Goal: Complete application form: Complete application form

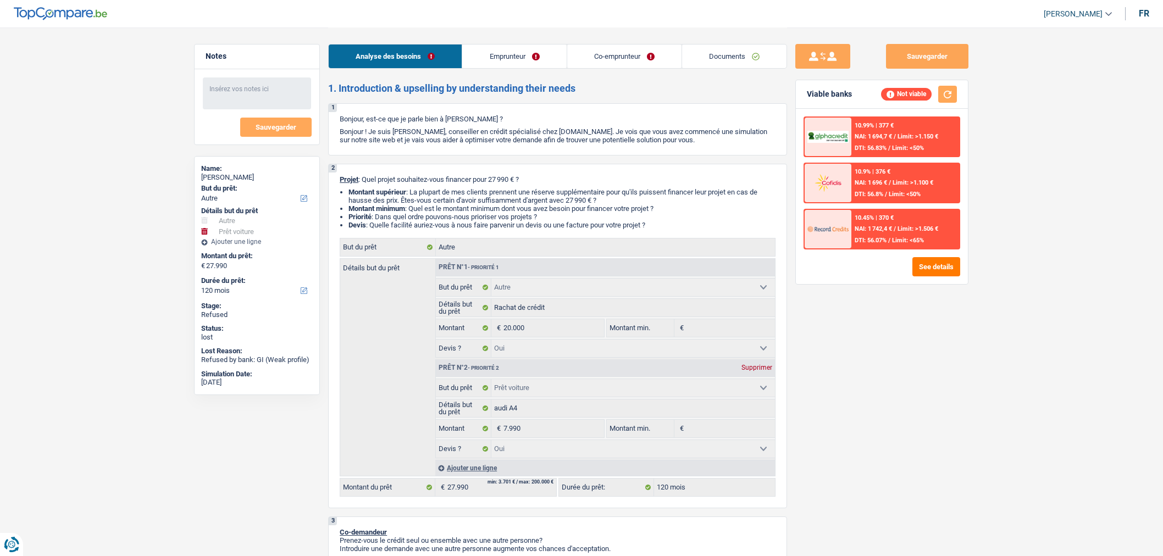
select select "other"
select select "car"
select select "120"
select select "other"
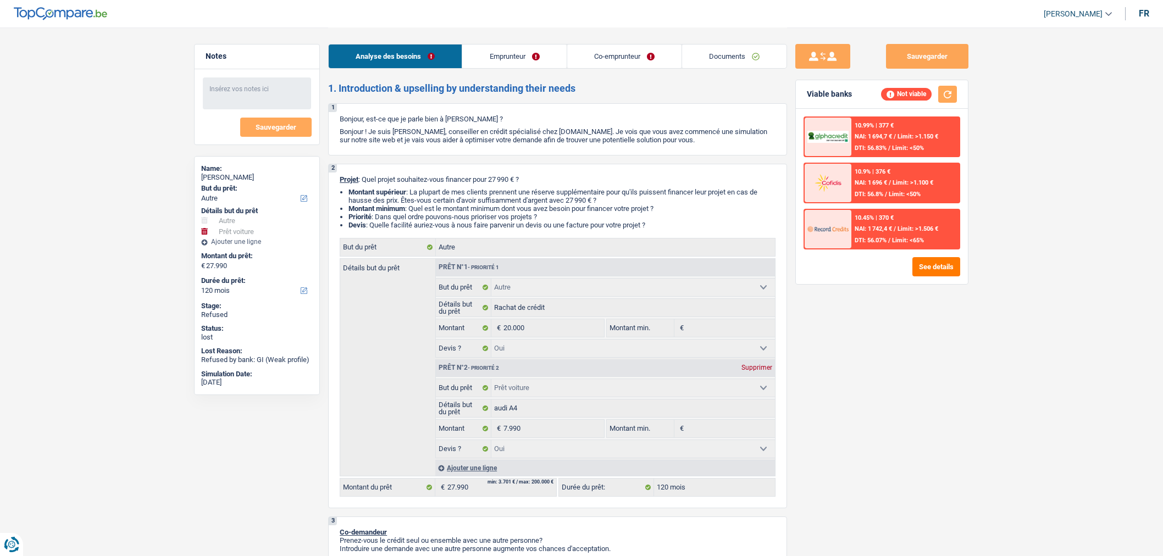
select select "other"
select select "yes"
select select "car"
select select "yes"
select select "120"
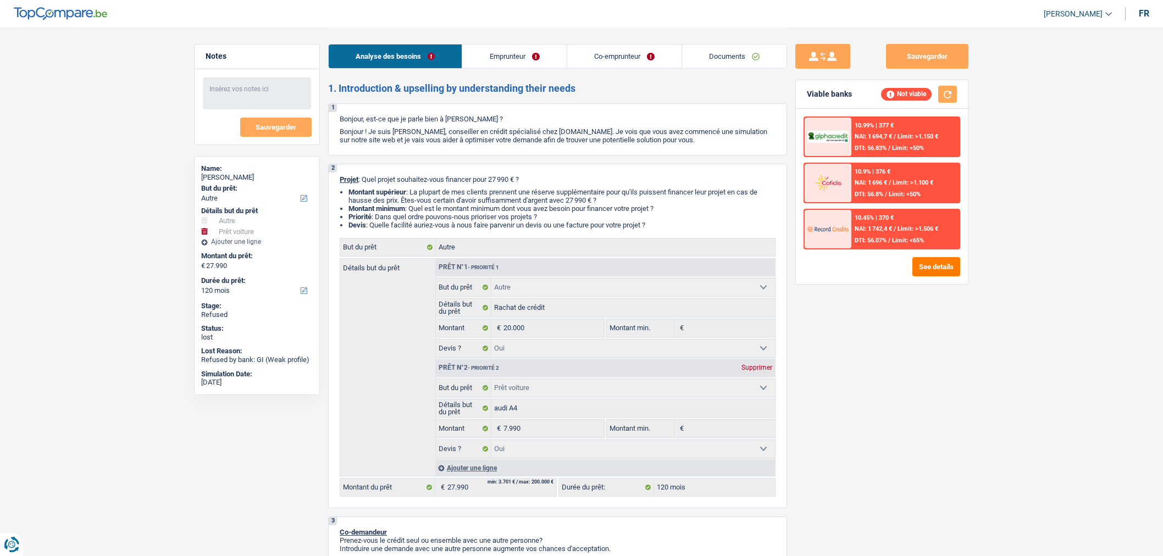
select select "mutuality"
select select "publicEmployee"
select select "mutualityIndemnity"
select select "netSalary"
select select "mutualityIndemnity"
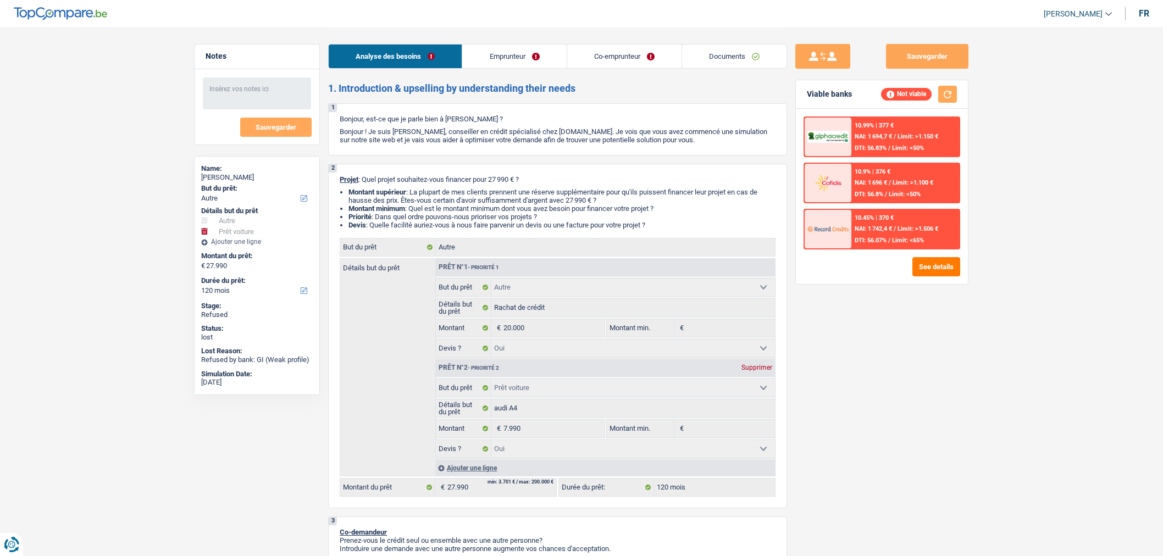
select select "mealVouchers"
select select "rents"
select select "personalLoan"
select select "legalFees"
select select "84"
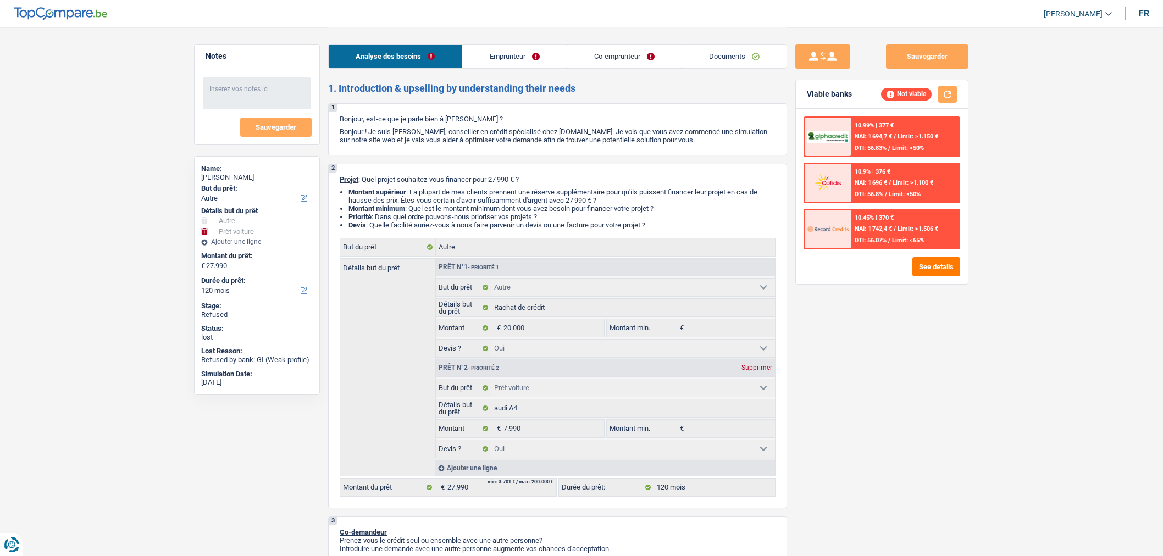
select select "cardOrCredit"
select select "other"
select select "yes"
select select "car"
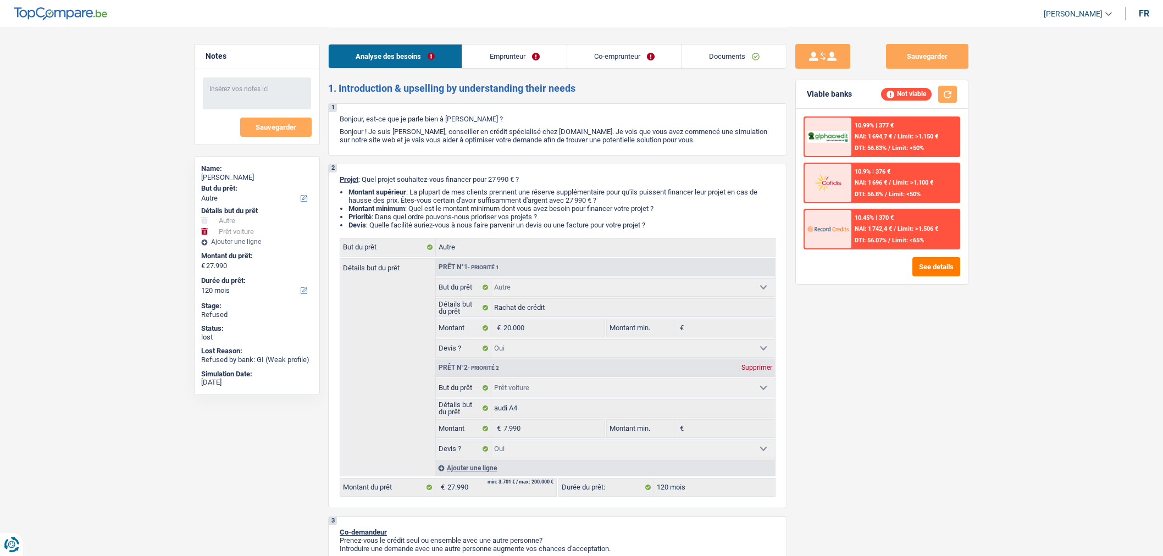
select select "yes"
select select "120"
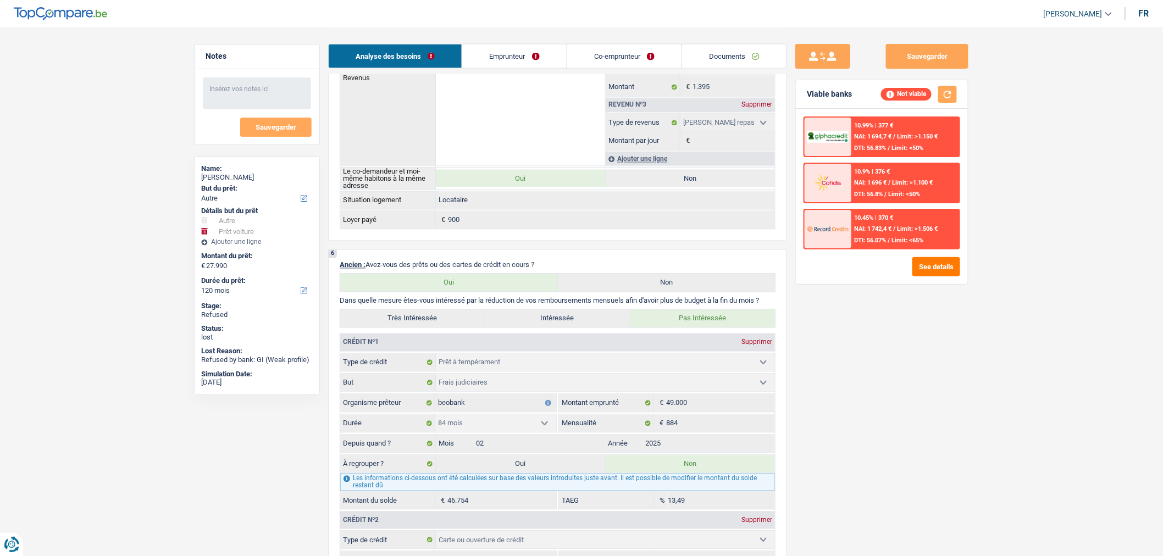
scroll to position [488, 0]
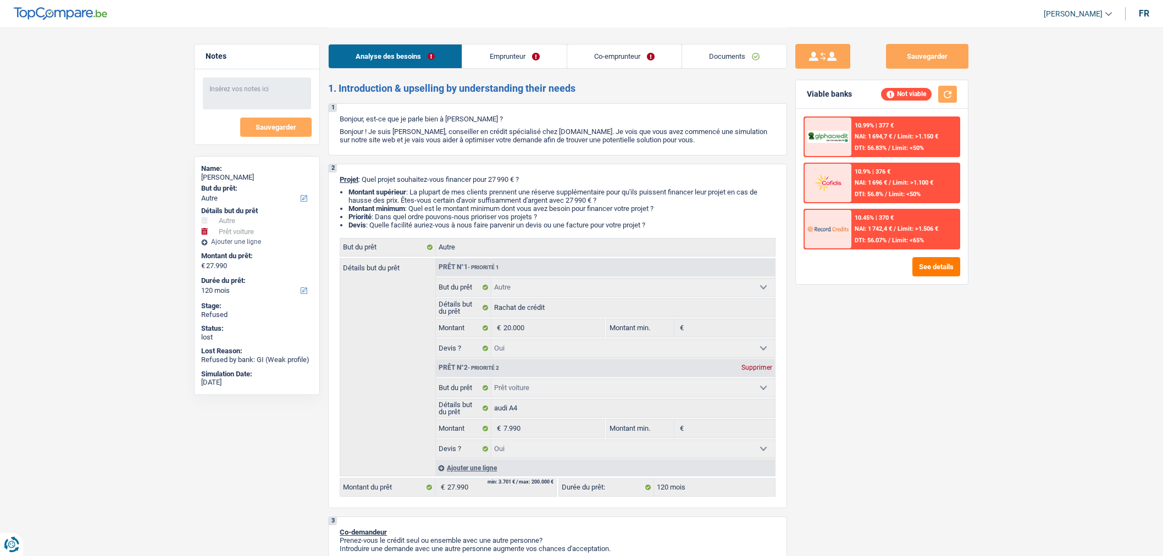
select select "other"
select select "car"
select select "120"
select select "other"
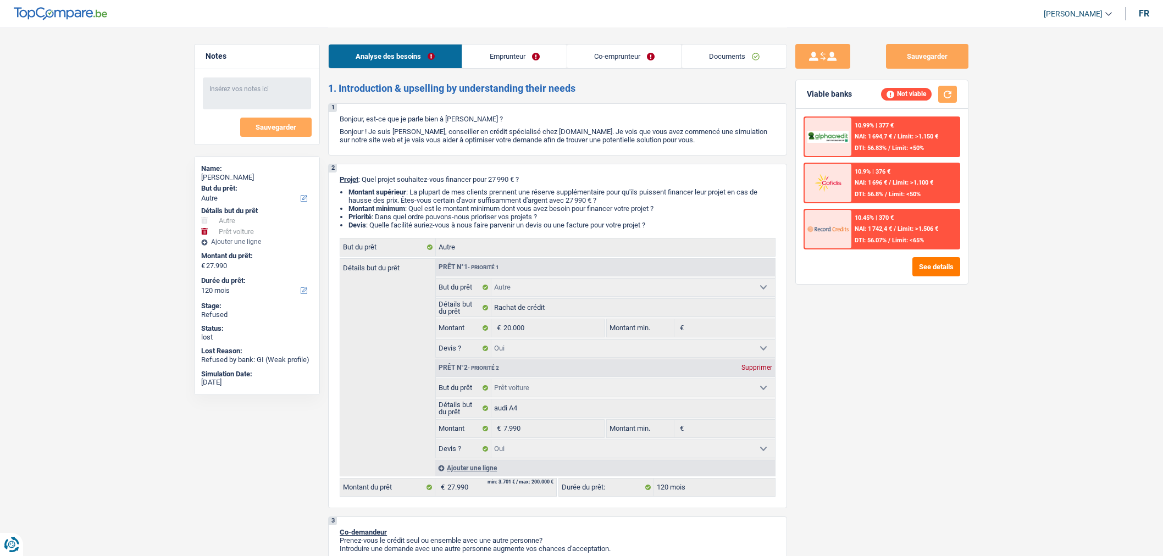
select select "other"
select select "yes"
select select "car"
select select "yes"
select select "120"
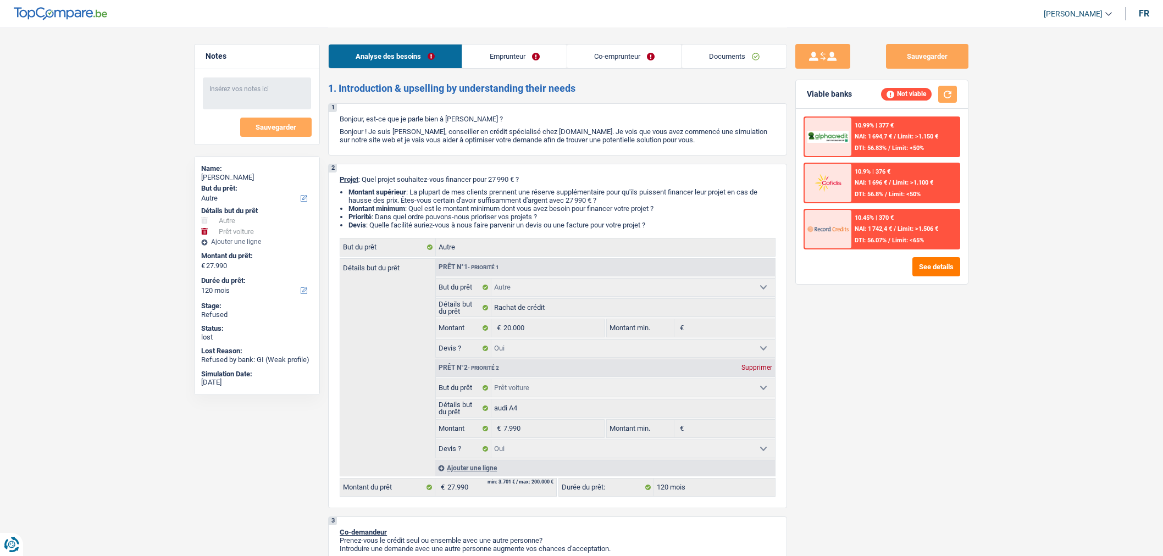
select select "mutuality"
select select "publicEmployee"
select select "mutualityIndemnity"
select select "netSalary"
select select "mutualityIndemnity"
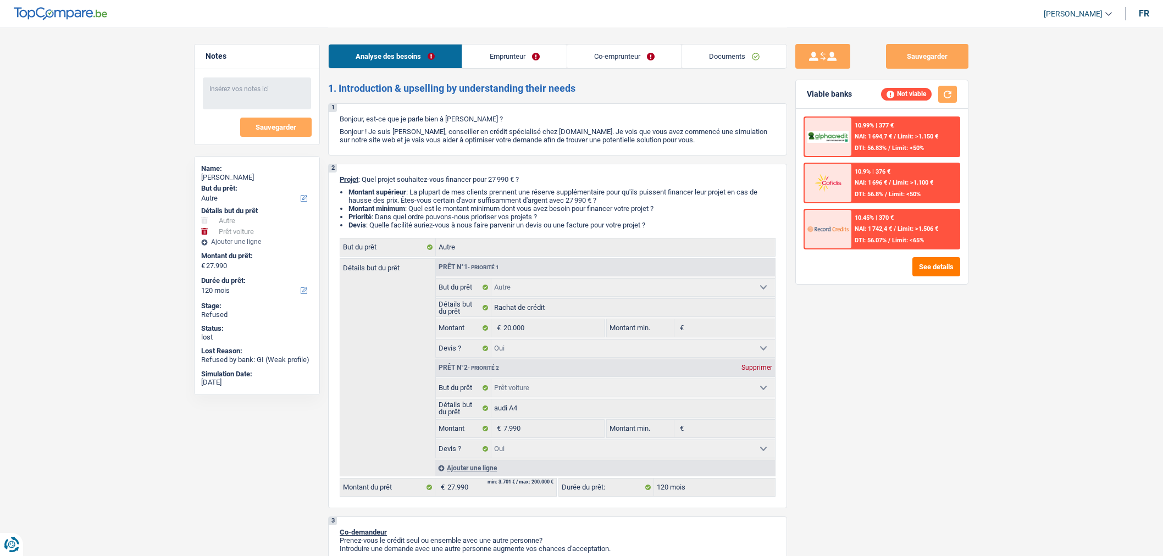
select select "mealVouchers"
select select "rents"
select select "personalLoan"
select select "legalFees"
select select "84"
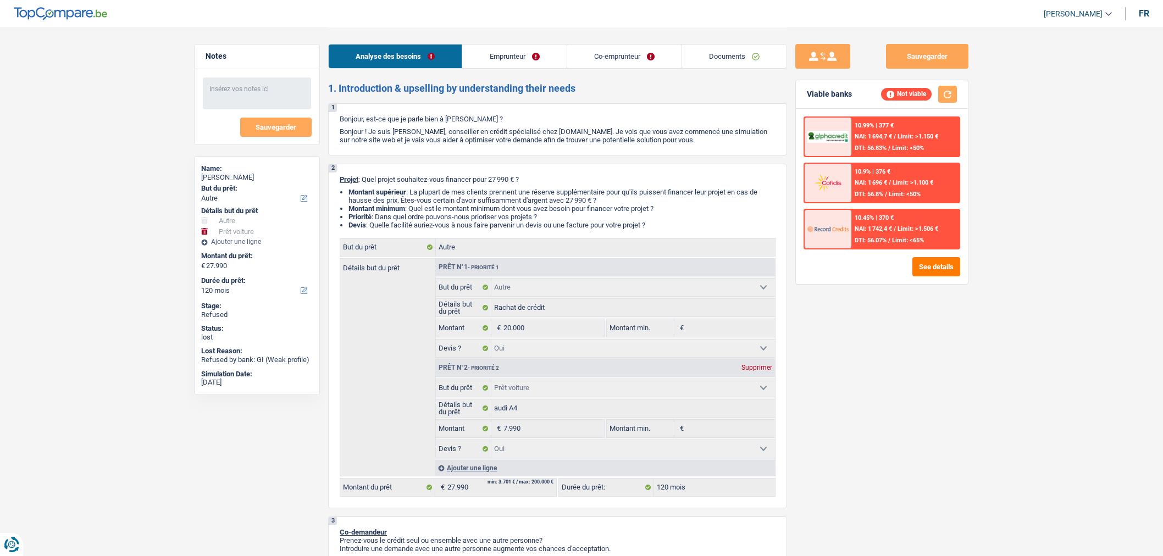
select select "cardOrCredit"
select select "other"
select select "yes"
select select "car"
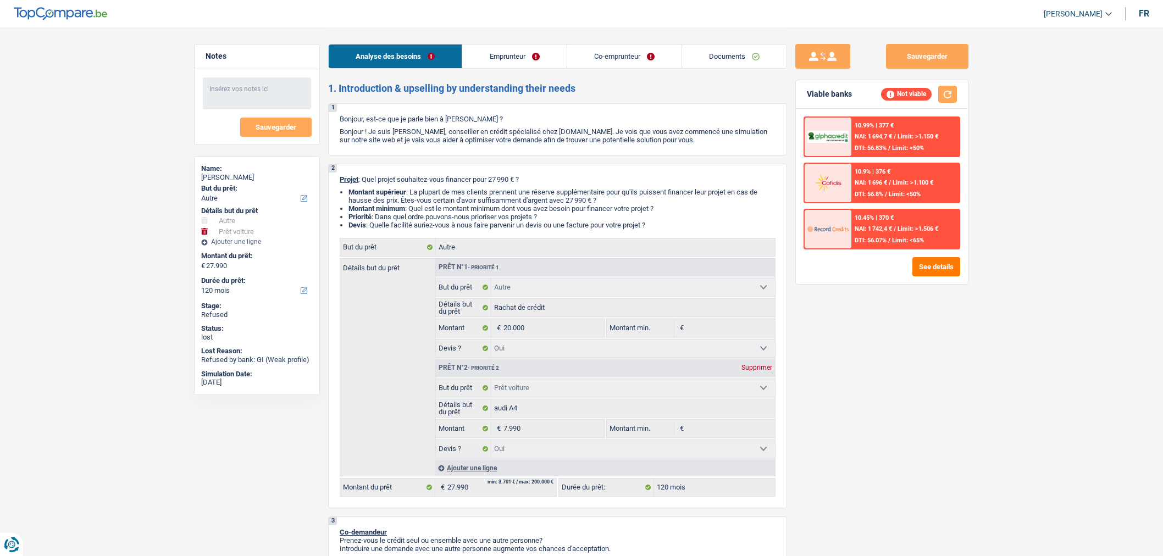
select select "yes"
select select "120"
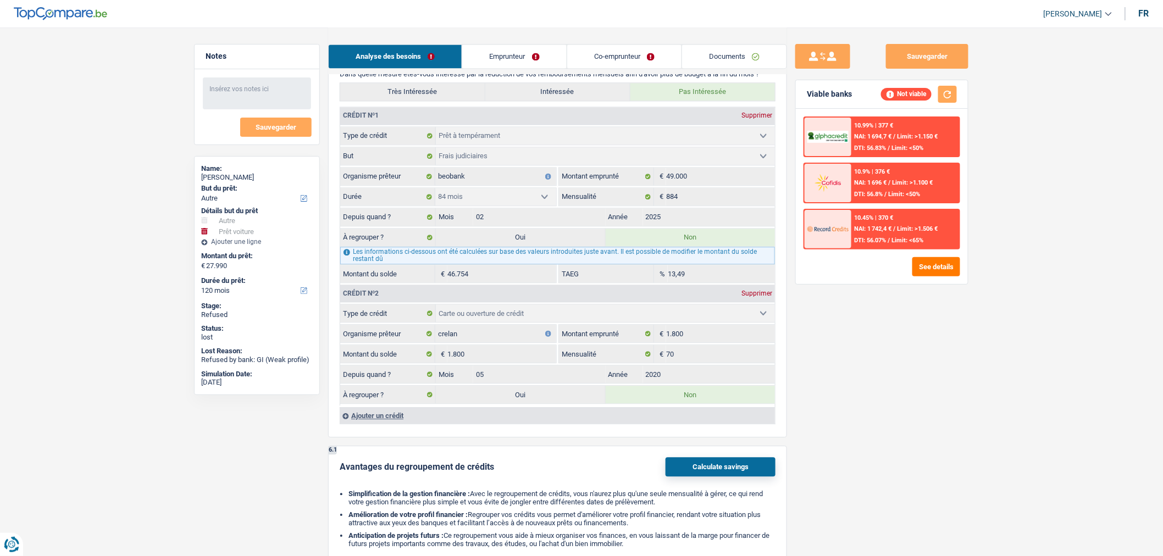
scroll to position [1038, 0]
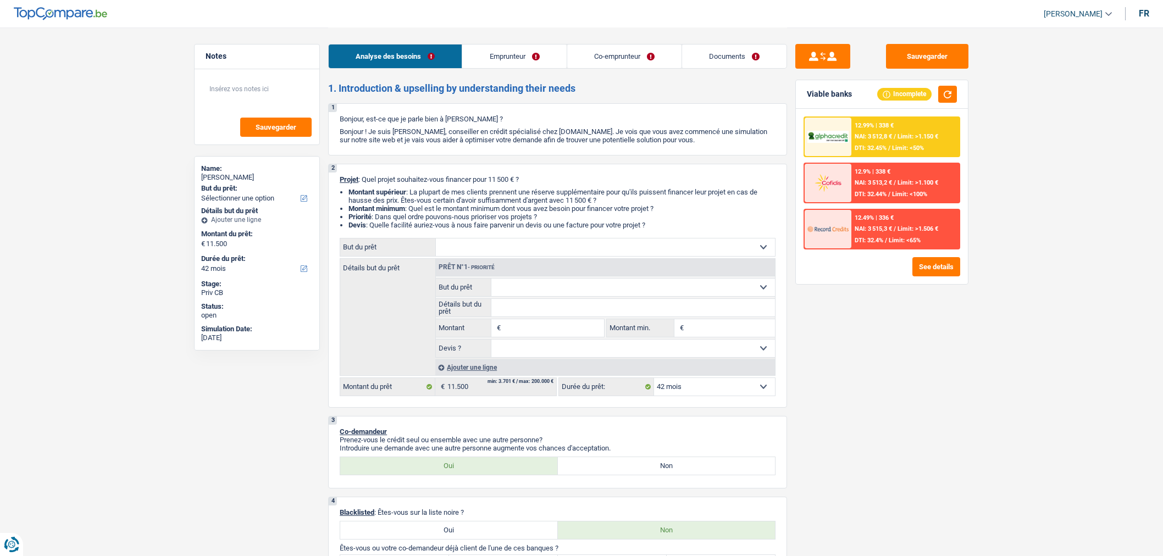
select select "42"
select select "worker"
select select "netSalary"
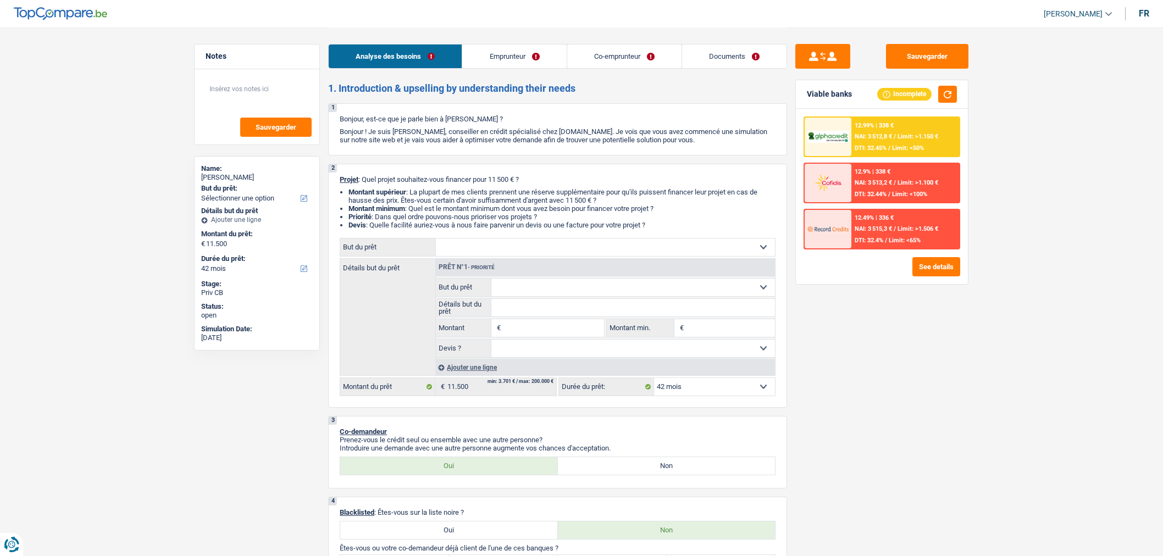
select select "familyAllowances"
select select "rents"
select select "carLoan"
select select "84"
select select "42"
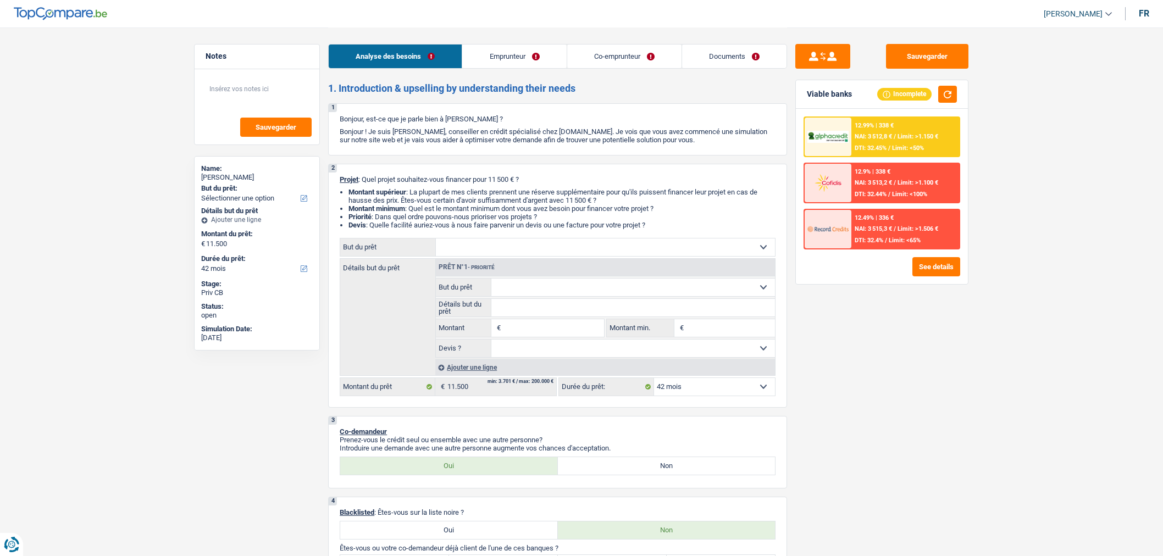
select select "42"
select select "worker"
select select "netSalary"
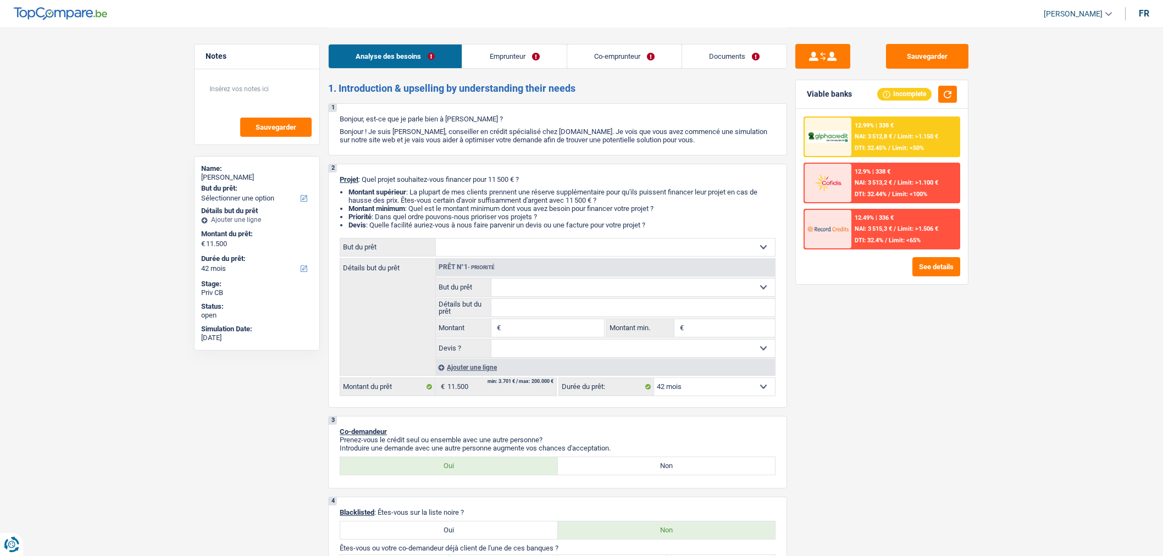
select select "familyAllowances"
select select "rents"
select select "carLoan"
select select "84"
select select "42"
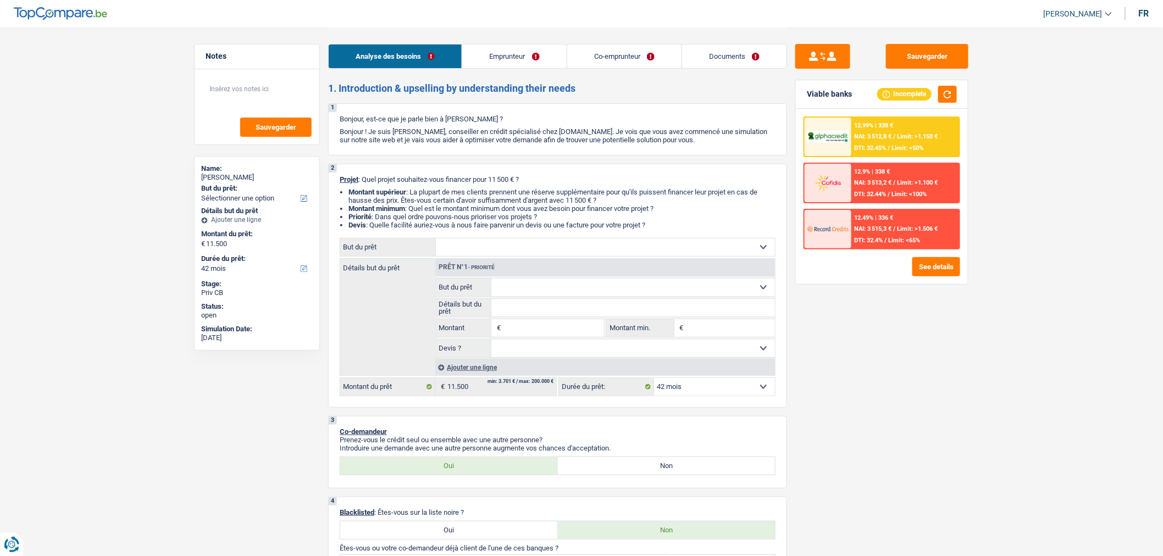
click at [590, 255] on select "Confort maison: meubles, textile, peinture, électroménager, outillage non-profe…" at bounding box center [605, 248] width 339 height 18
click at [909, 366] on div "Sauvegarder Viable banks Incomplete 12.99% | 338 € NAI: 3 512,8 € / Limit: >1.1…" at bounding box center [882, 291] width 190 height 495
click at [565, 249] on select "Confort maison: meubles, textile, peinture, électroménager, outillage non-profe…" at bounding box center [605, 248] width 339 height 18
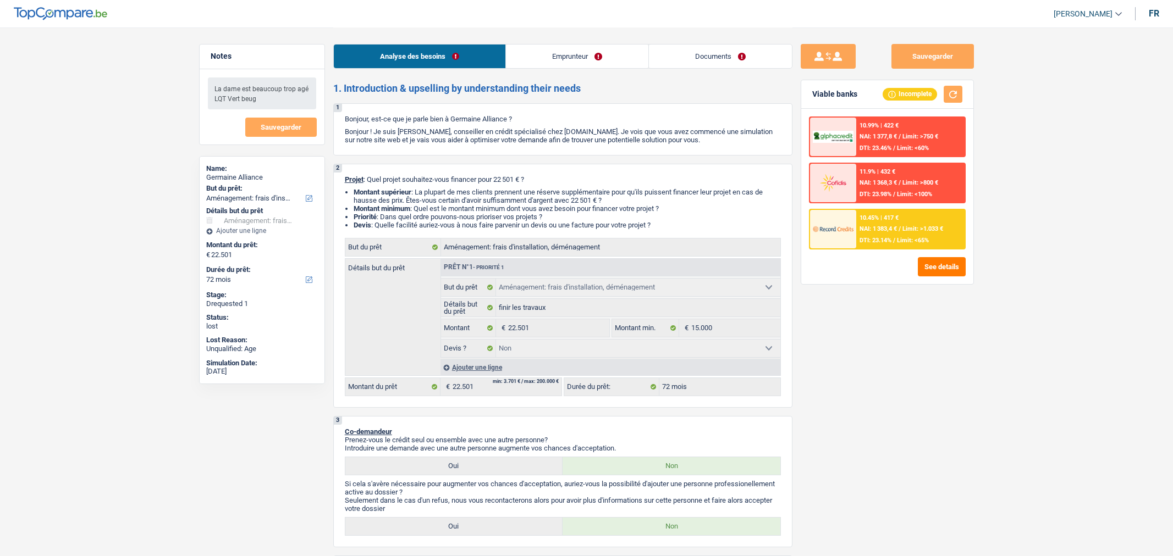
select select "movingOrInstallation"
select select "72"
select select "movingOrInstallation"
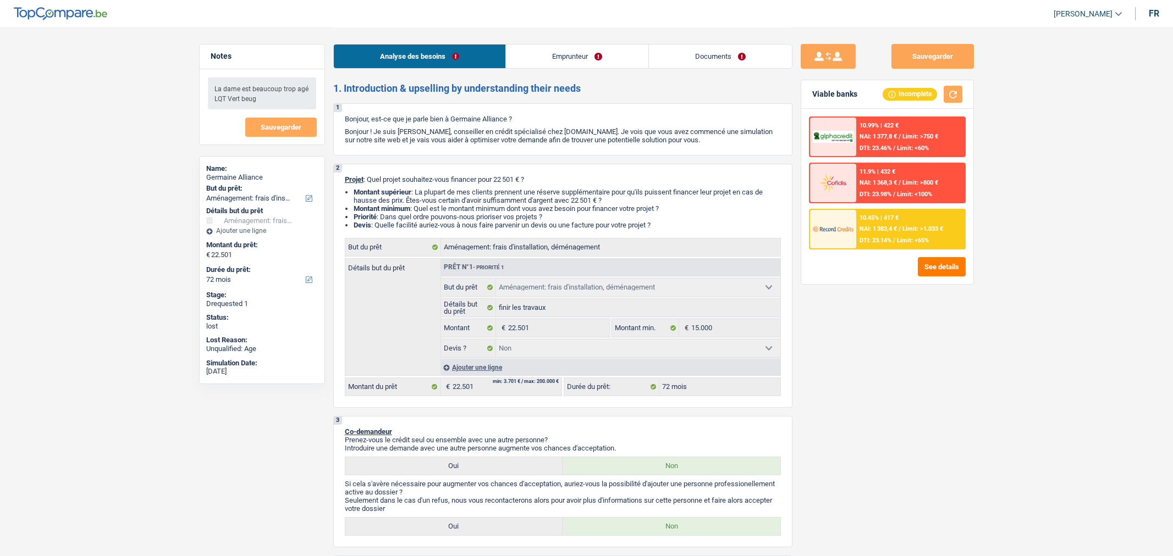
select select "false"
select select "72"
select select "retired"
select select "pension"
select select "ownerWithoutMortgage"
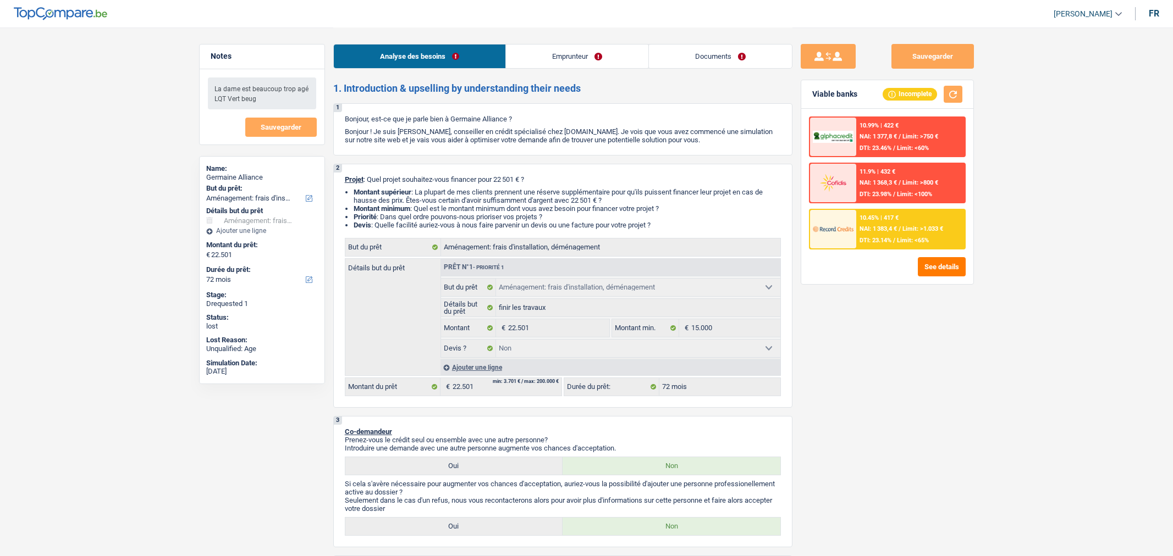
select select "movingOrInstallation"
select select "false"
select select "72"
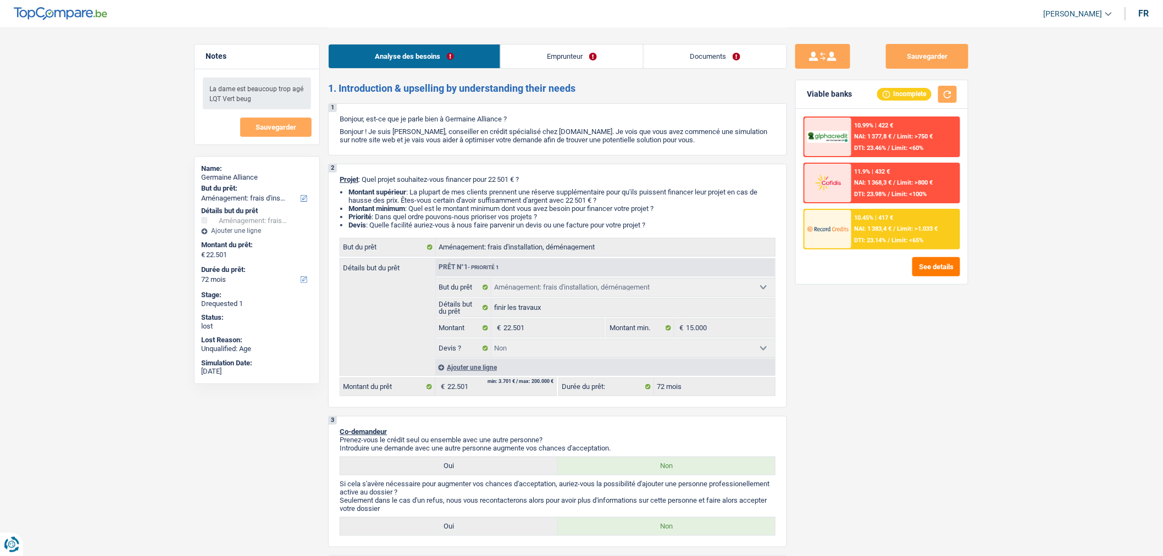
click at [697, 56] on link "Documents" at bounding box center [715, 57] width 143 height 24
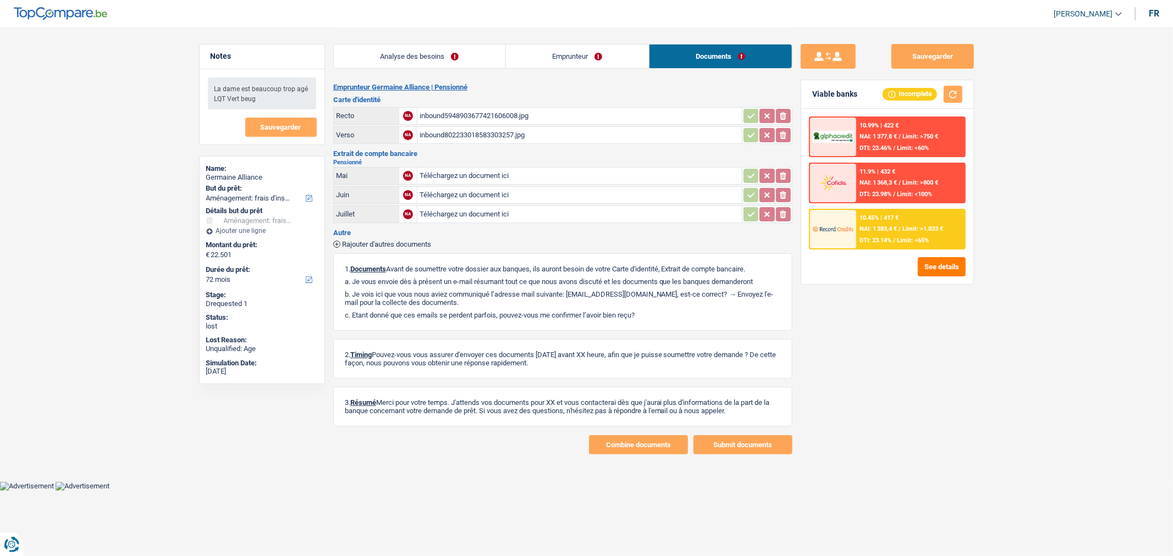
click at [563, 59] on link "Emprunteur" at bounding box center [577, 57] width 143 height 24
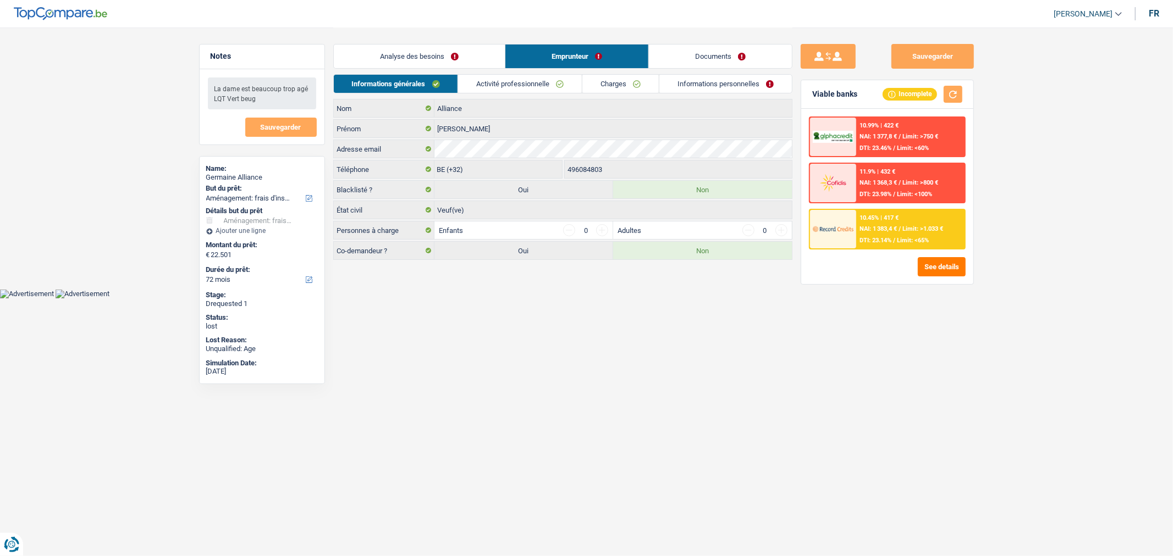
click at [676, 87] on link "Informations personnelles" at bounding box center [725, 84] width 133 height 18
